Goal: Task Accomplishment & Management: Manage account settings

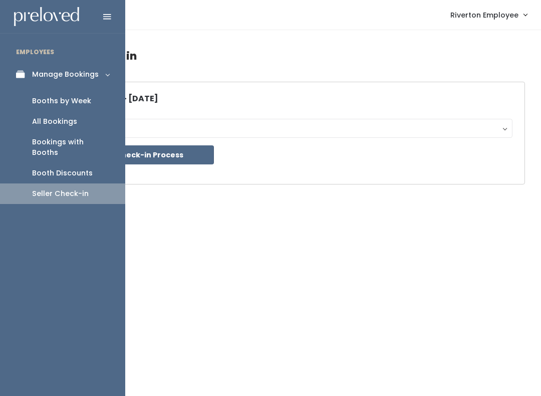
click at [68, 98] on div "Booths by Week" at bounding box center [61, 101] width 59 height 11
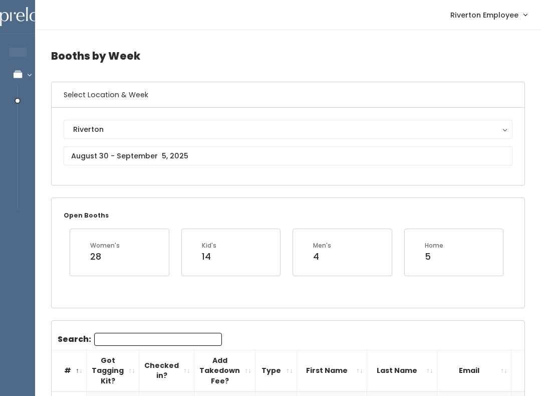
click at [227, 130] on div "Riverton" at bounding box center [288, 129] width 430 height 11
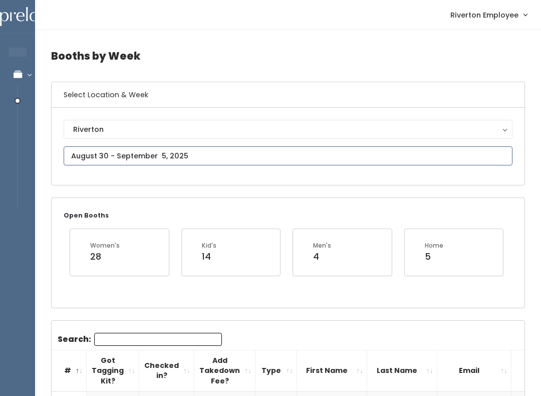
click at [202, 154] on input "text" at bounding box center [288, 155] width 449 height 19
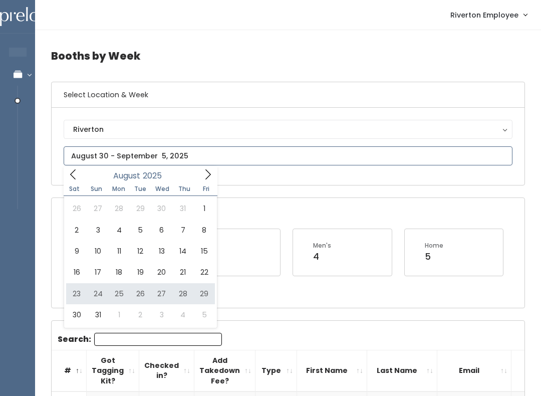
type input "[DATE] to [DATE]"
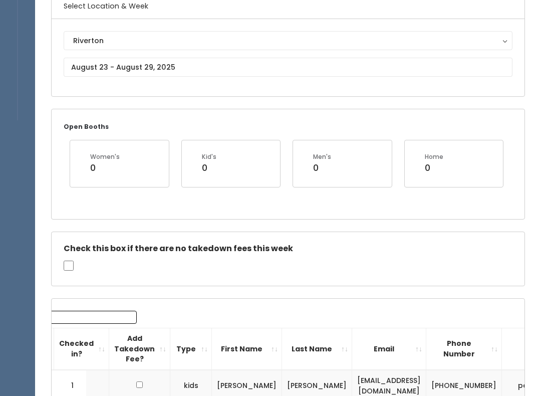
scroll to position [89, 0]
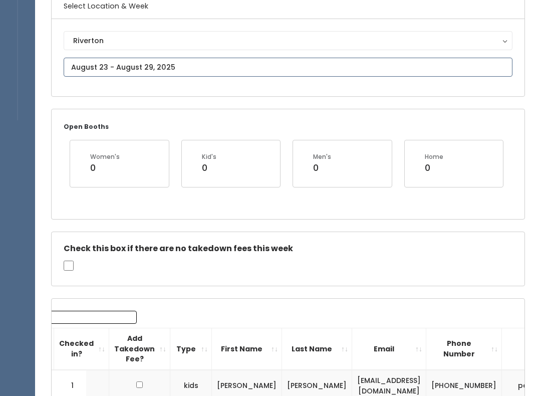
click at [268, 70] on input "text" at bounding box center [288, 67] width 449 height 19
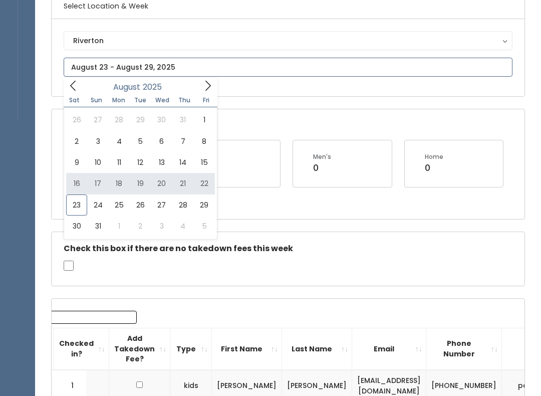
type input "August 16 to August 22"
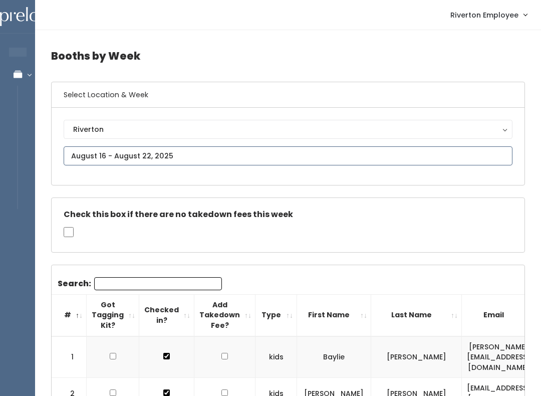
click at [280, 157] on input "text" at bounding box center [288, 155] width 449 height 19
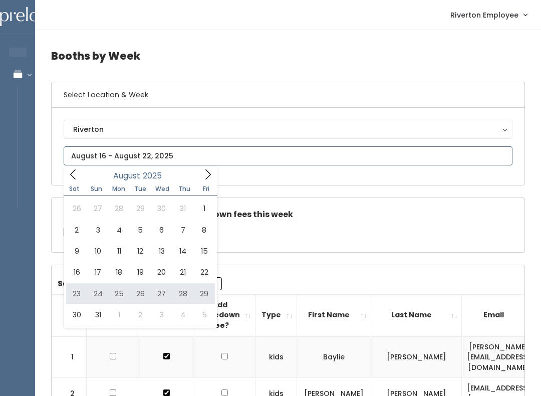
type input "August 23 to August 29"
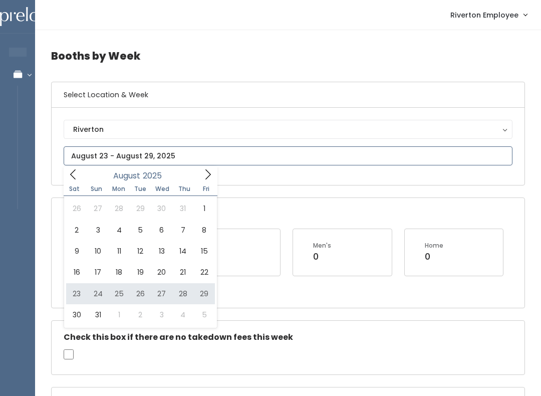
type input "[DATE] to [DATE]"
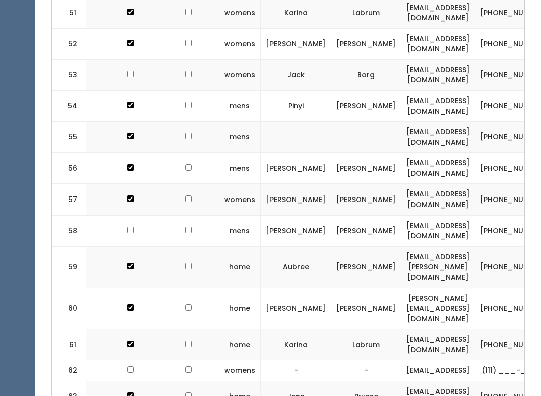
scroll to position [0, 44]
